Goal: Ask a question

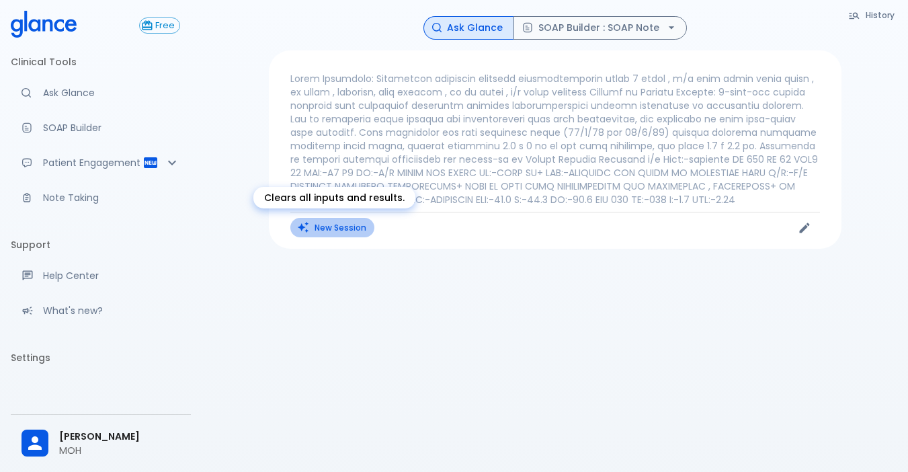
click at [330, 226] on button "New Session" at bounding box center [332, 227] width 84 height 19
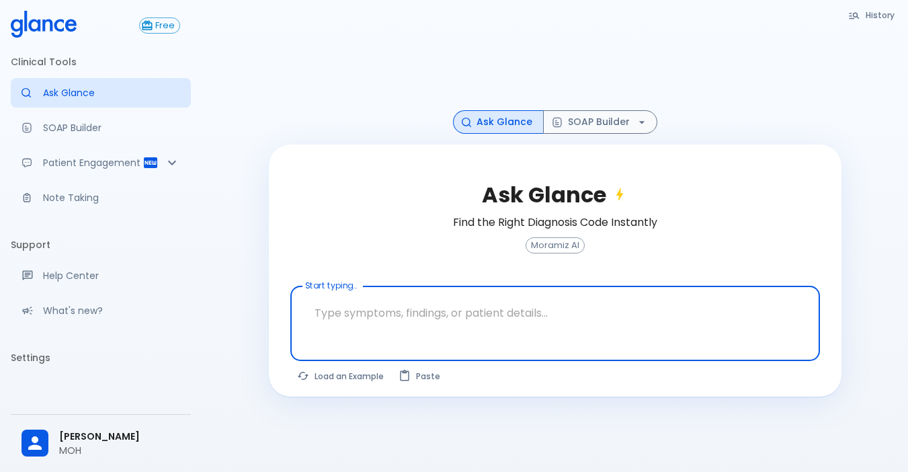
click at [313, 315] on textarea "Start typing..." at bounding box center [555, 313] width 511 height 42
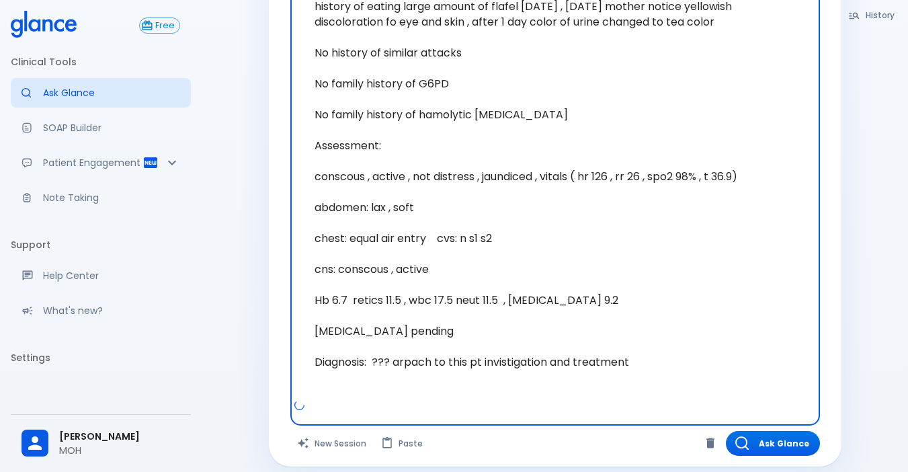
scroll to position [456, 0]
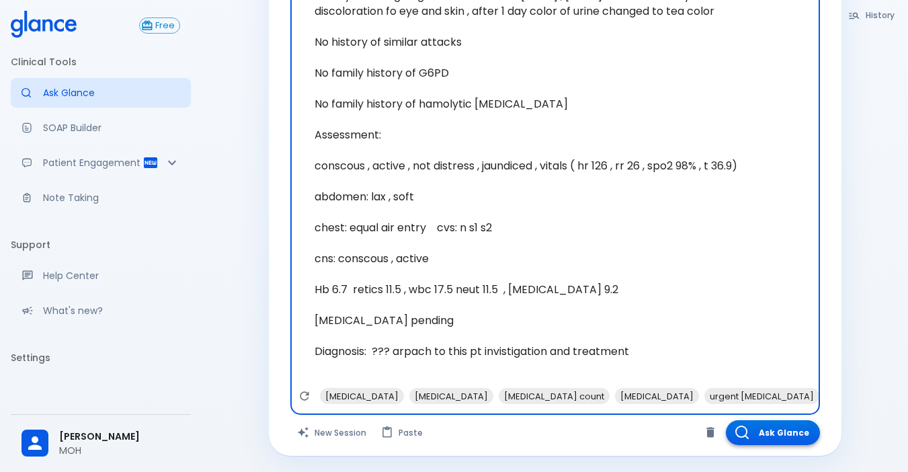
type textarea "Situation: [DEMOGRAPHIC_DATA] [DEMOGRAPHIC_DATA] , came to ER co yellowish disc…"
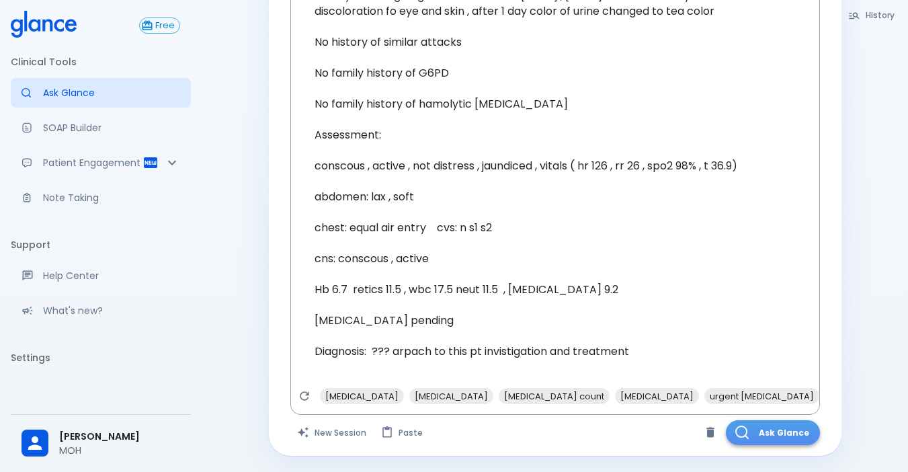
click at [778, 425] on button "Ask Glance" at bounding box center [773, 432] width 94 height 25
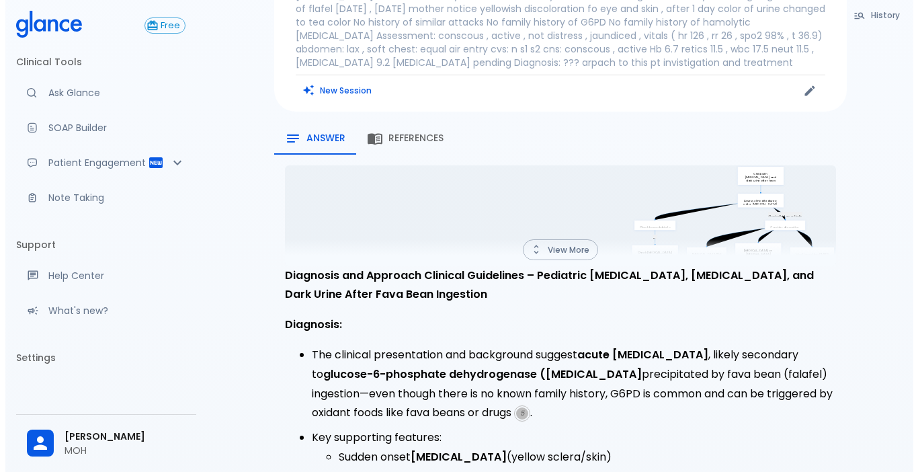
scroll to position [67, 0]
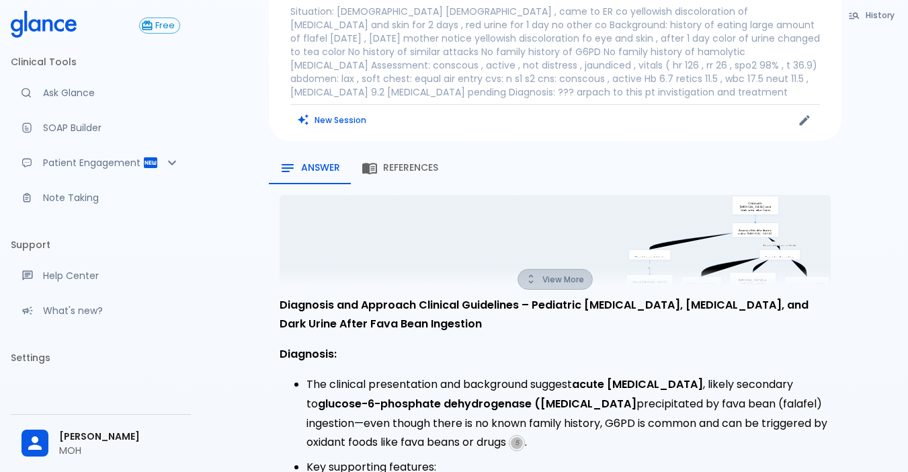
click at [564, 280] on button "View More" at bounding box center [554, 279] width 75 height 21
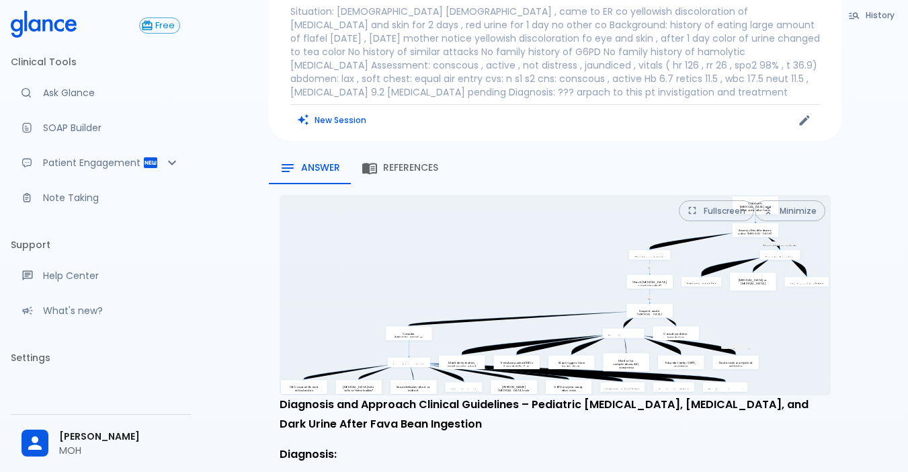
click at [692, 306] on icon "Yes Yes Atypical history or findings No infection suspected Child with [MEDICAL…" at bounding box center [555, 295] width 551 height 200
click at [718, 206] on button "Fullscreen" at bounding box center [716, 210] width 75 height 21
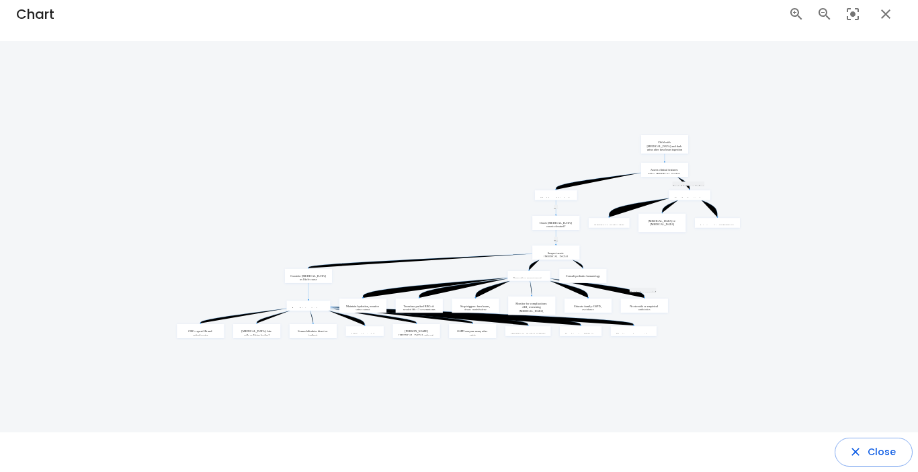
scroll to position [0, 0]
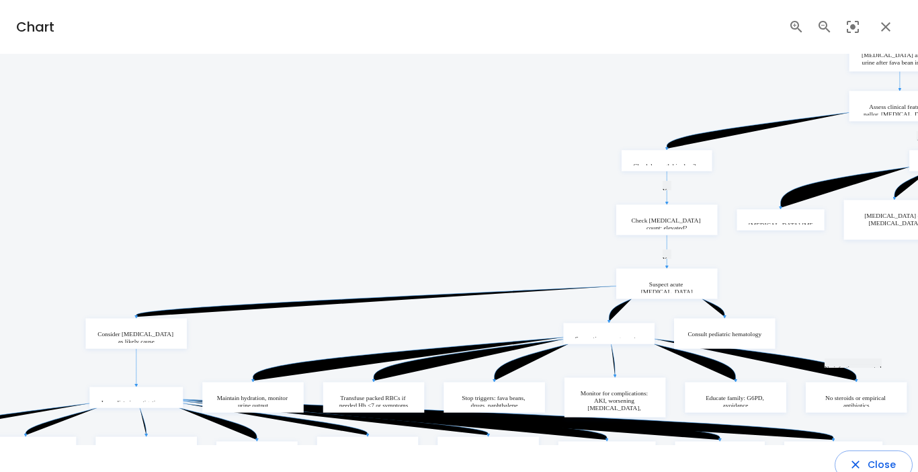
drag, startPoint x: 764, startPoint y: 354, endPoint x: 675, endPoint y: 332, distance: 92.1
click at [675, 333] on icon "Yes Yes Atypical history or findings No infection suspected Child with [MEDICAL…" at bounding box center [459, 249] width 1216 height 442
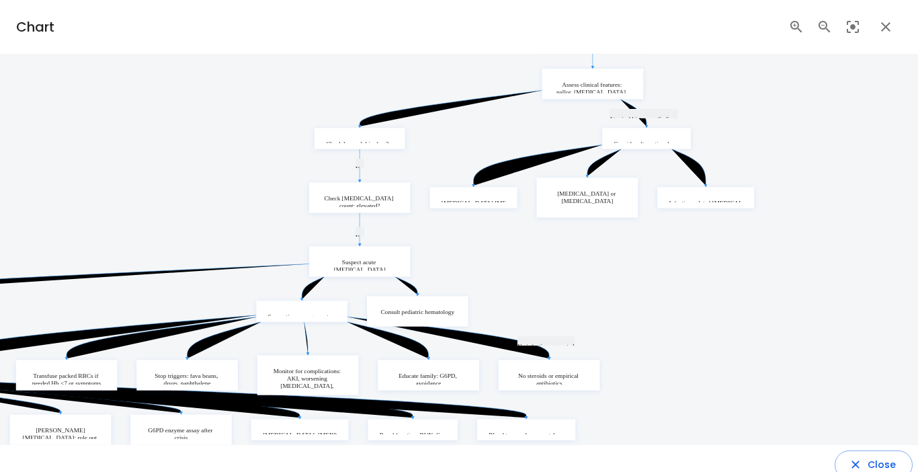
drag, startPoint x: 543, startPoint y: 288, endPoint x: 534, endPoint y: 286, distance: 9.0
click at [534, 286] on icon "Yes Yes Atypical history or findings No infection suspected Child with [MEDICAL…" at bounding box center [152, 227] width 1216 height 442
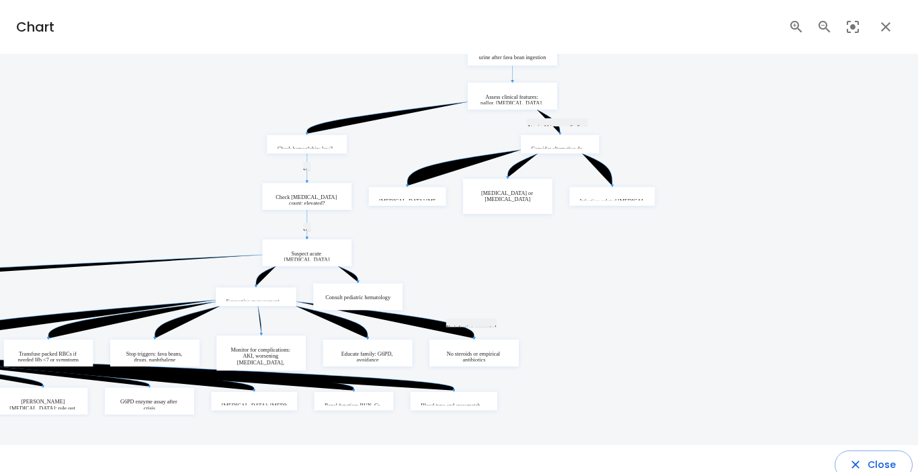
scroll to position [13, 0]
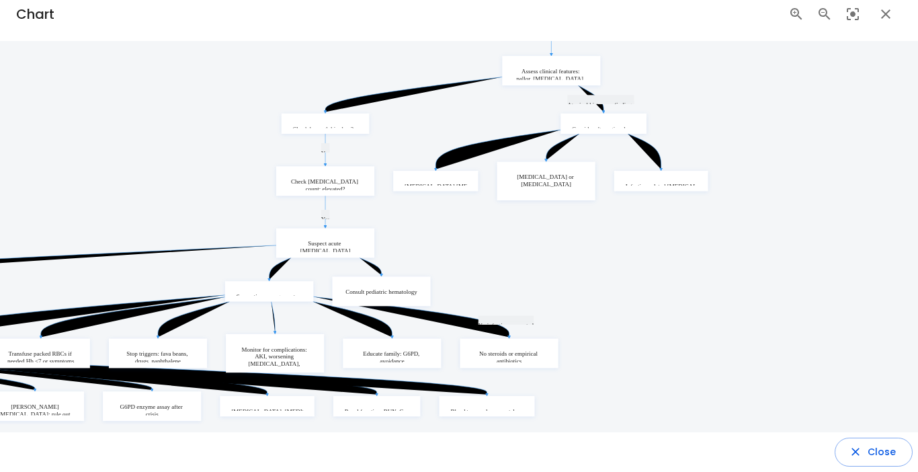
click at [532, 286] on icon "Yes Yes Atypical history or findings No infection suspected Child with [MEDICAL…" at bounding box center [123, 209] width 1179 height 429
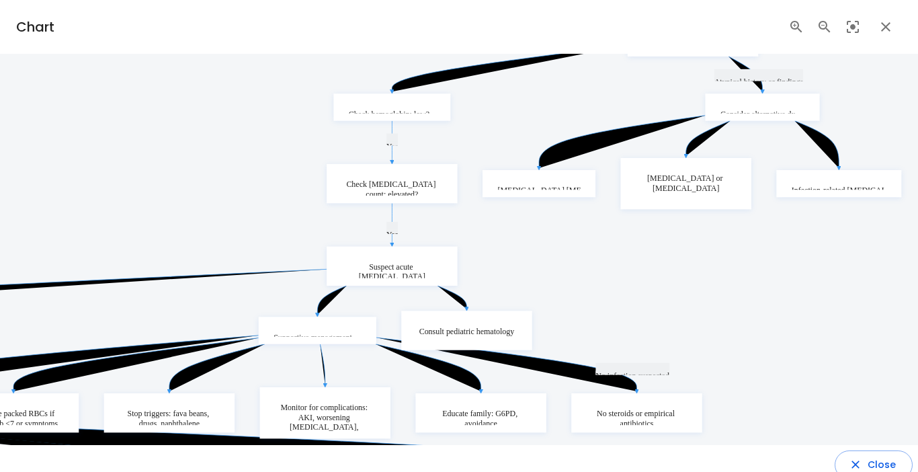
drag, startPoint x: 401, startPoint y: 248, endPoint x: 405, endPoint y: 234, distance: 14.7
click at [405, 234] on icon "Yes Yes Atypical history or findings No infection suspected Child with [MEDICAL…" at bounding box center [124, 221] width 1570 height 571
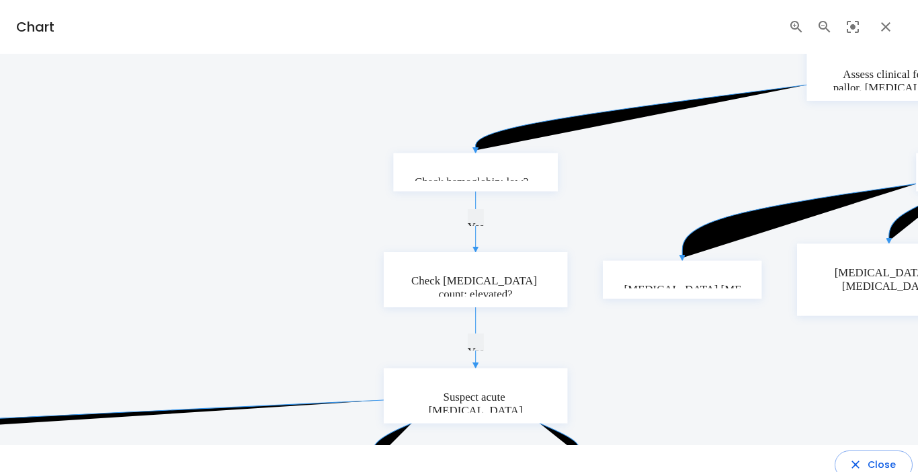
scroll to position [13, 0]
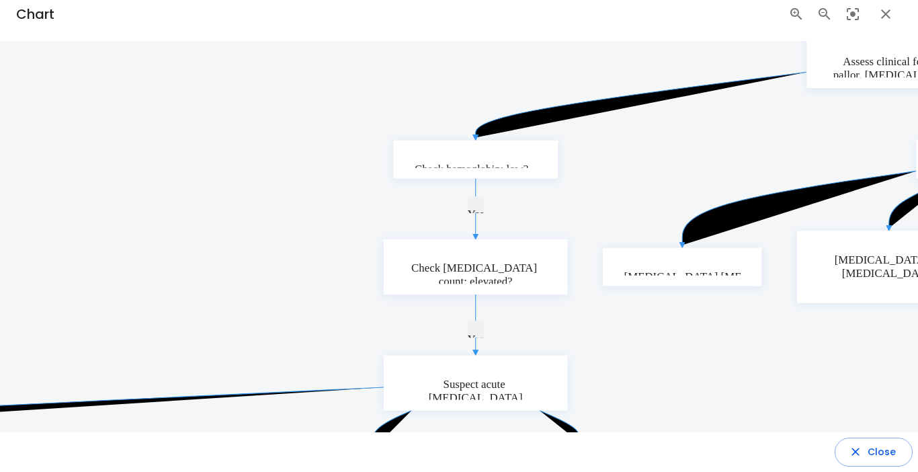
drag, startPoint x: 536, startPoint y: 176, endPoint x: 522, endPoint y: 292, distance: 117.0
click at [522, 292] on icon "Yes Yes Atypical history or findings No infection suspected Child with [MEDICAL…" at bounding box center [98, 320] width 2208 height 803
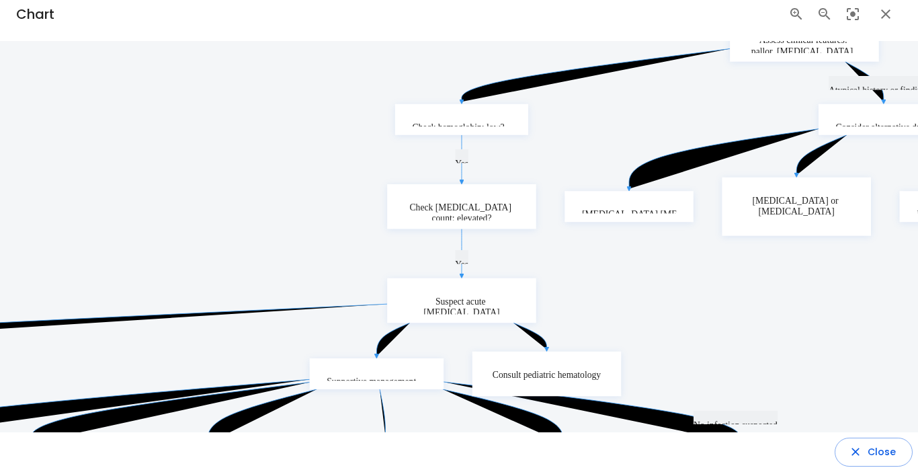
drag, startPoint x: 491, startPoint y: 402, endPoint x: 559, endPoint y: 238, distance: 177.5
click at [559, 238] on icon "Yes Yes Atypical history or findings No infection suspected Child with [MEDICAL…" at bounding box center [155, 250] width 1788 height 651
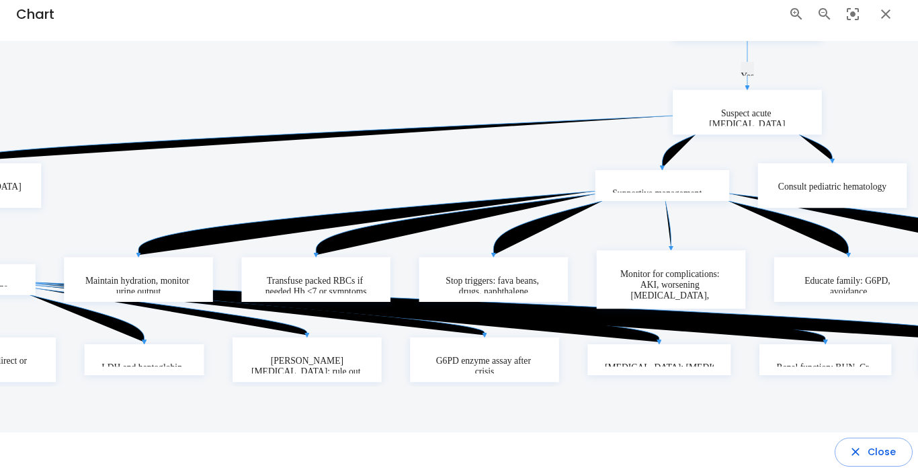
drag, startPoint x: 530, startPoint y: 378, endPoint x: 810, endPoint y: 202, distance: 331.5
click at [810, 202] on rect at bounding box center [834, 185] width 149 height 45
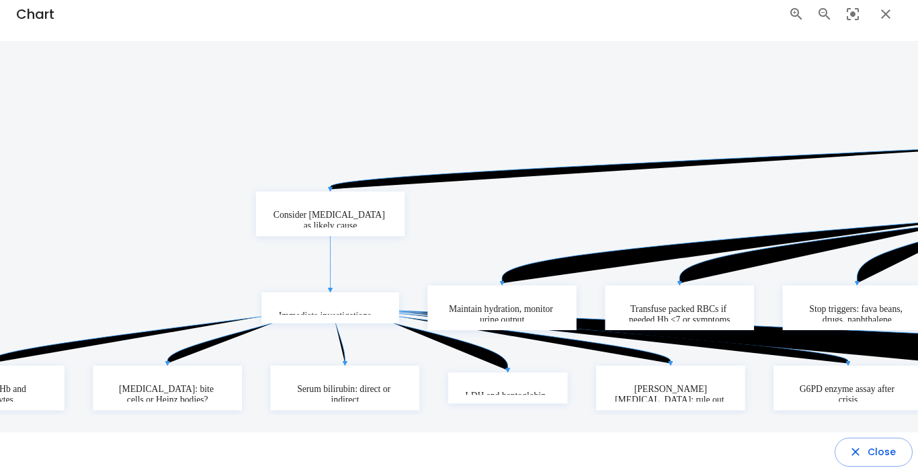
drag, startPoint x: 399, startPoint y: 261, endPoint x: 714, endPoint y: 290, distance: 315.9
click at [714, 290] on rect at bounding box center [680, 308] width 149 height 45
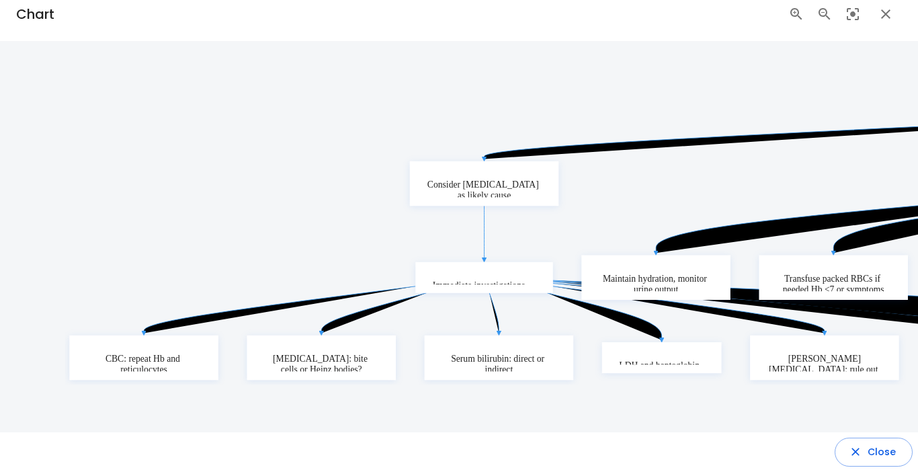
drag, startPoint x: 286, startPoint y: 322, endPoint x: 440, endPoint y: 292, distance: 156.8
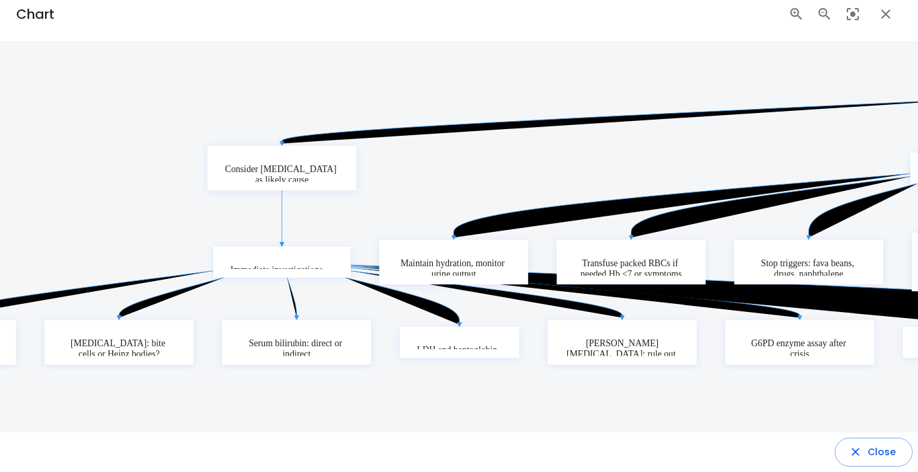
drag, startPoint x: 636, startPoint y: 382, endPoint x: 513, endPoint y: 366, distance: 124.0
click at [513, 366] on icon "Yes Yes Atypical history or findings No infection suspected Child with jaundice…" at bounding box center [756, 44] width 1788 height 651
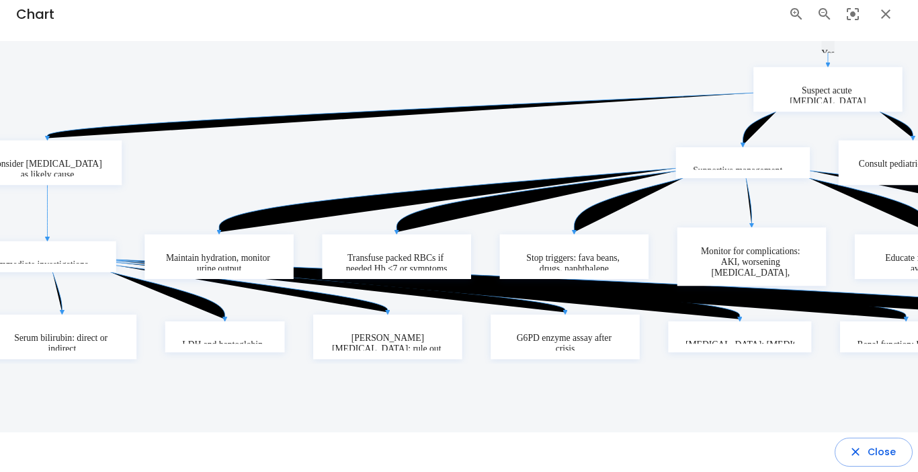
drag, startPoint x: 700, startPoint y: 377, endPoint x: 466, endPoint y: 372, distance: 234.6
click at [466, 372] on div "Yes Yes Atypical history or findings No infection suspected Child with jaundice…" at bounding box center [522, 39] width 1788 height 762
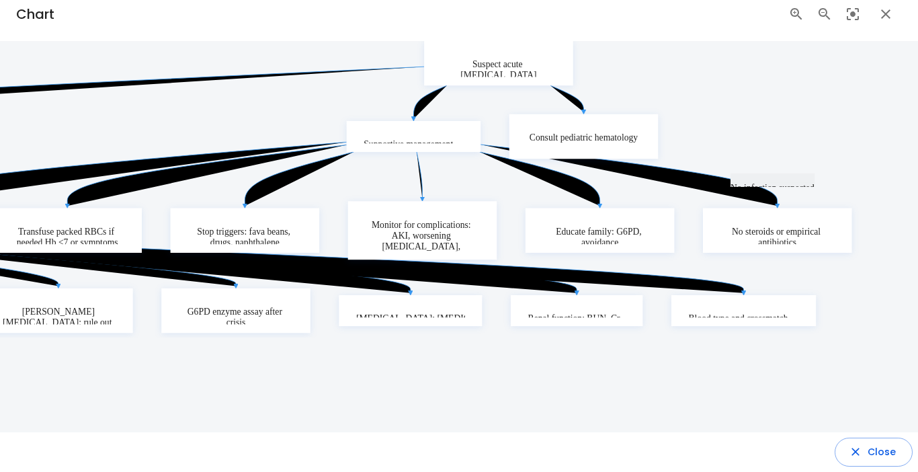
drag, startPoint x: 669, startPoint y: 354, endPoint x: 340, endPoint y: 328, distance: 330.3
click at [340, 328] on icon "Yes Yes Atypical history or findings No infection suspected Child with jaundice…" at bounding box center [192, 13] width 1788 height 651
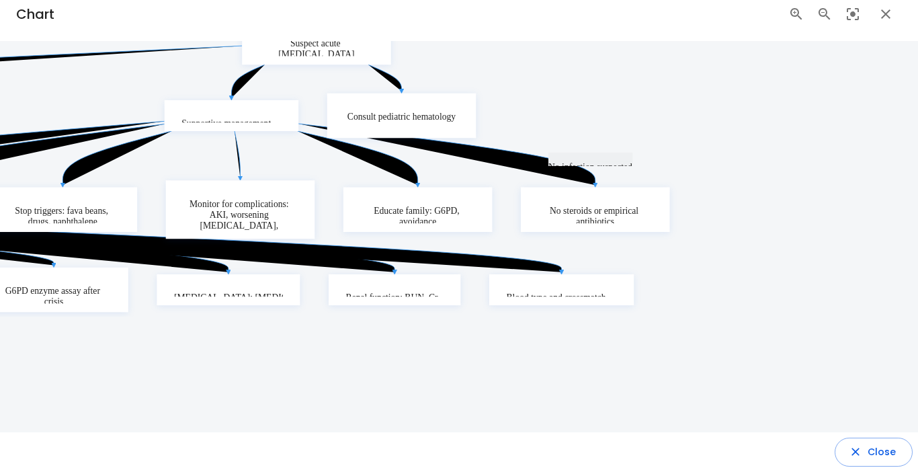
drag, startPoint x: 575, startPoint y: 376, endPoint x: 392, endPoint y: 355, distance: 183.3
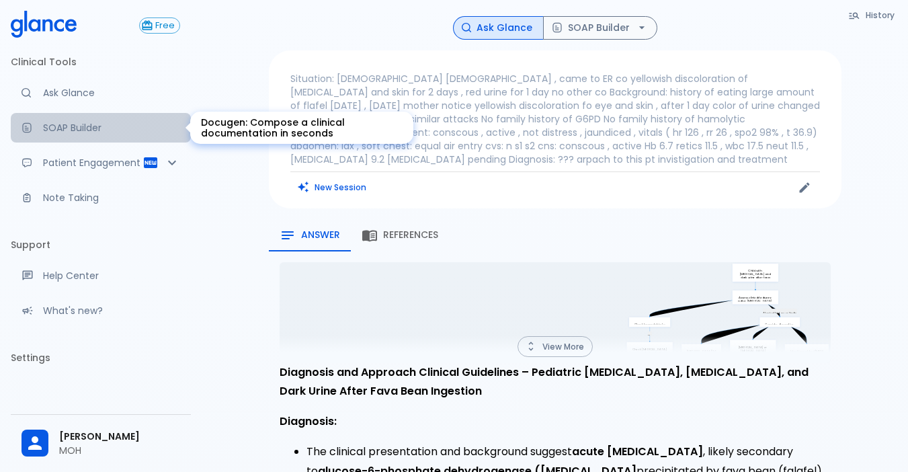
click at [111, 128] on p "SOAP Builder" at bounding box center [111, 127] width 137 height 13
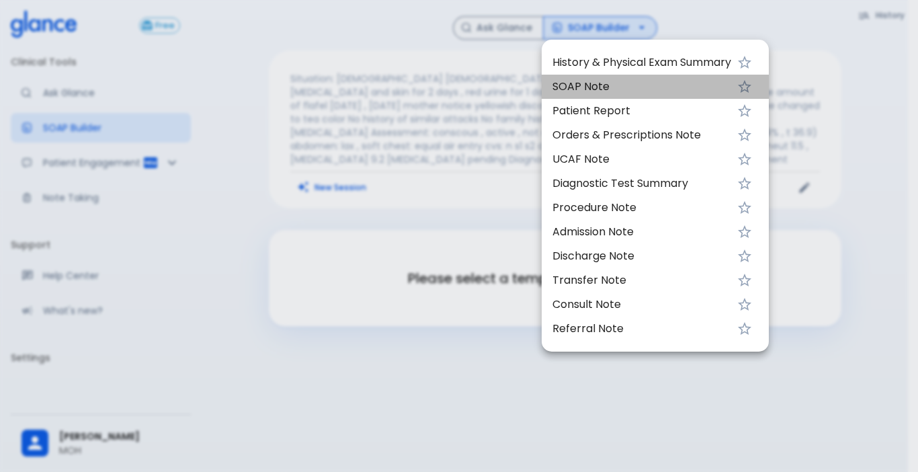
click at [588, 90] on span "SOAP Note" at bounding box center [641, 87] width 179 height 16
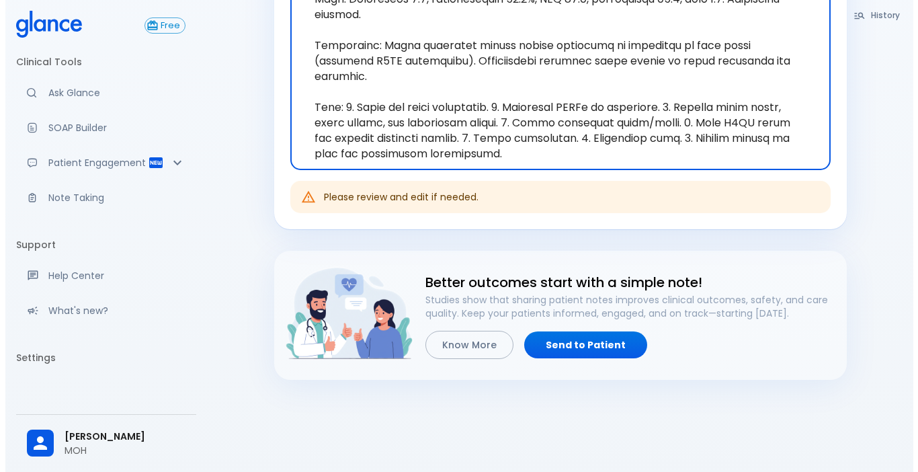
scroll to position [425, 0]
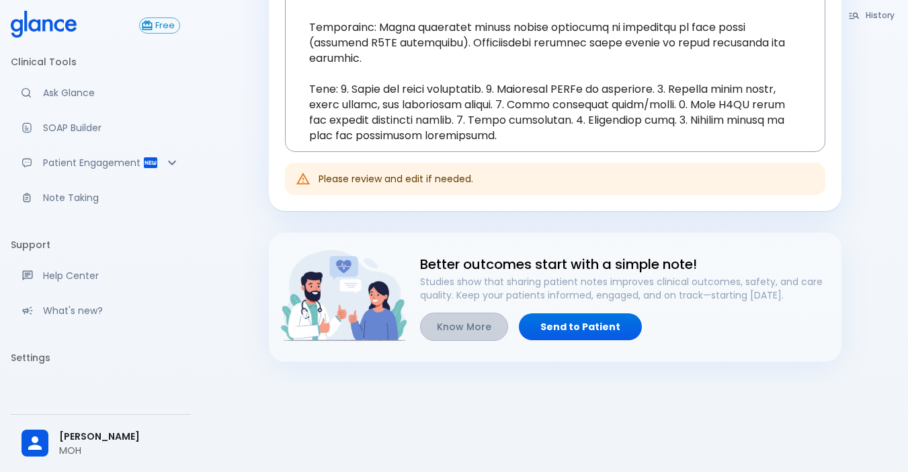
click at [467, 320] on button "Know More" at bounding box center [464, 326] width 88 height 29
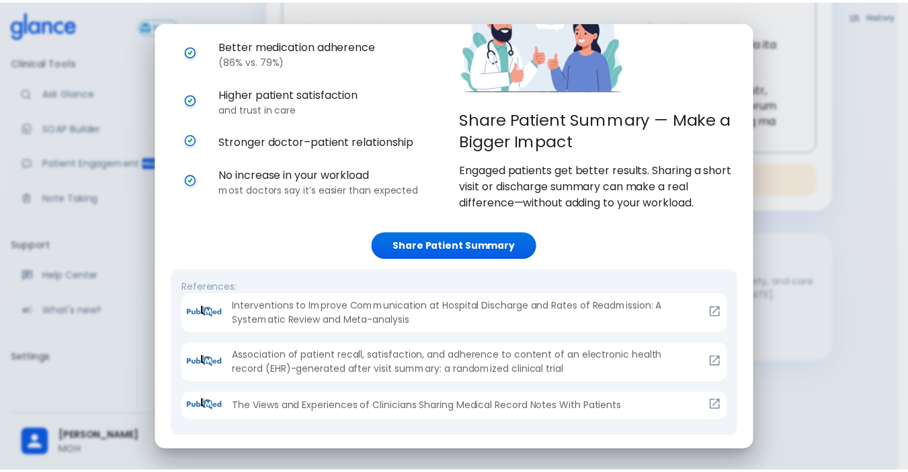
scroll to position [0, 0]
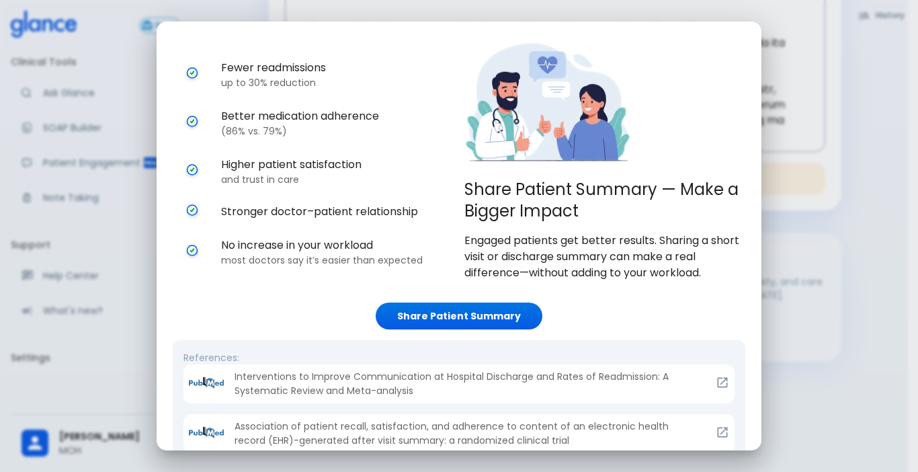
click at [883, 260] on div "Share Patient Summary — Make a Bigger Impact Engaged patients get better result…" at bounding box center [459, 236] width 918 height 472
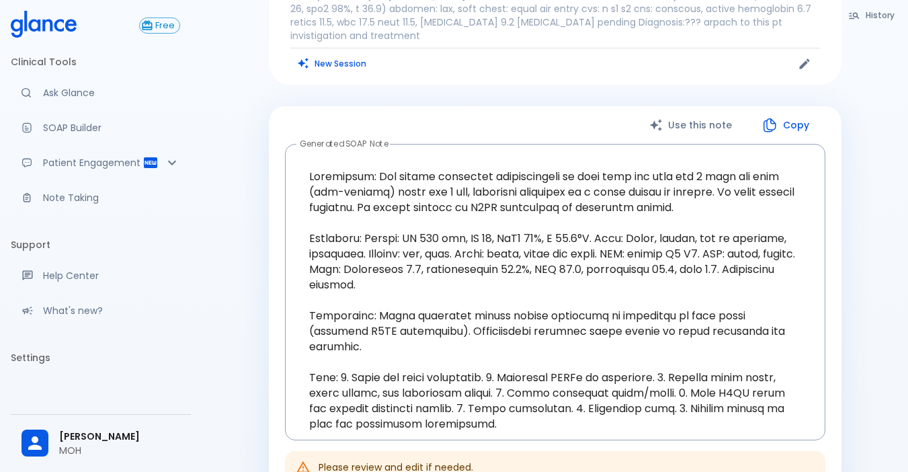
scroll to position [22, 0]
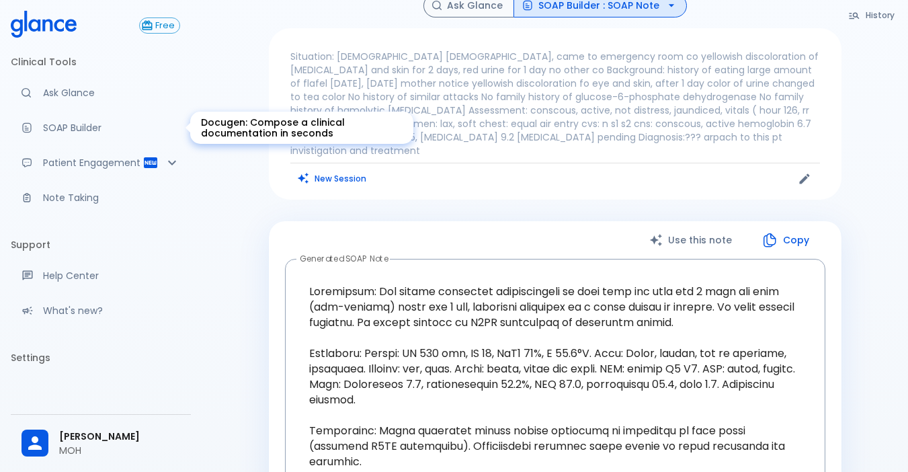
click at [111, 133] on p "SOAP Builder" at bounding box center [111, 127] width 137 height 13
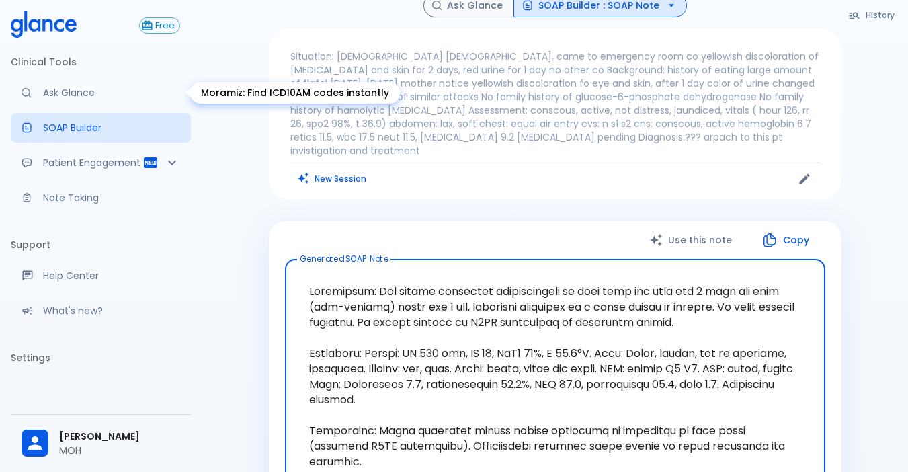
click at [116, 94] on p "Ask Glance" at bounding box center [111, 92] width 137 height 13
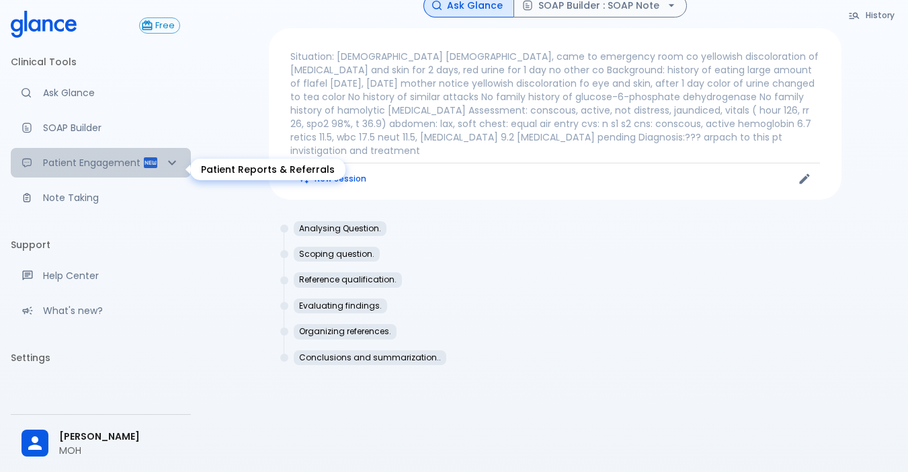
click at [164, 169] on icon "Patient Reports & Referrals" at bounding box center [172, 163] width 16 height 16
